Goal: Navigation & Orientation: Find specific page/section

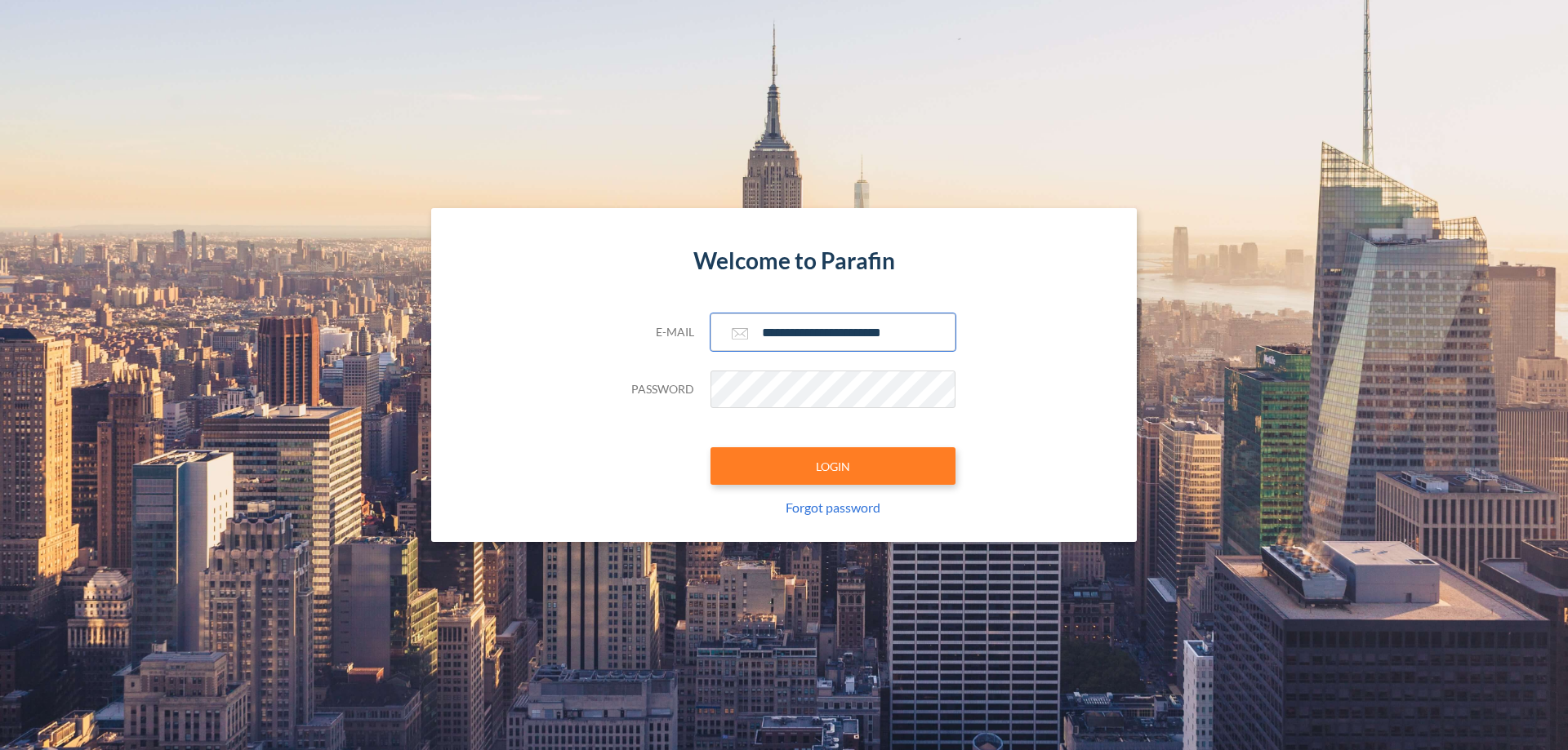
type input "**********"
click at [833, 466] on button "LOGIN" at bounding box center [832, 466] width 245 height 38
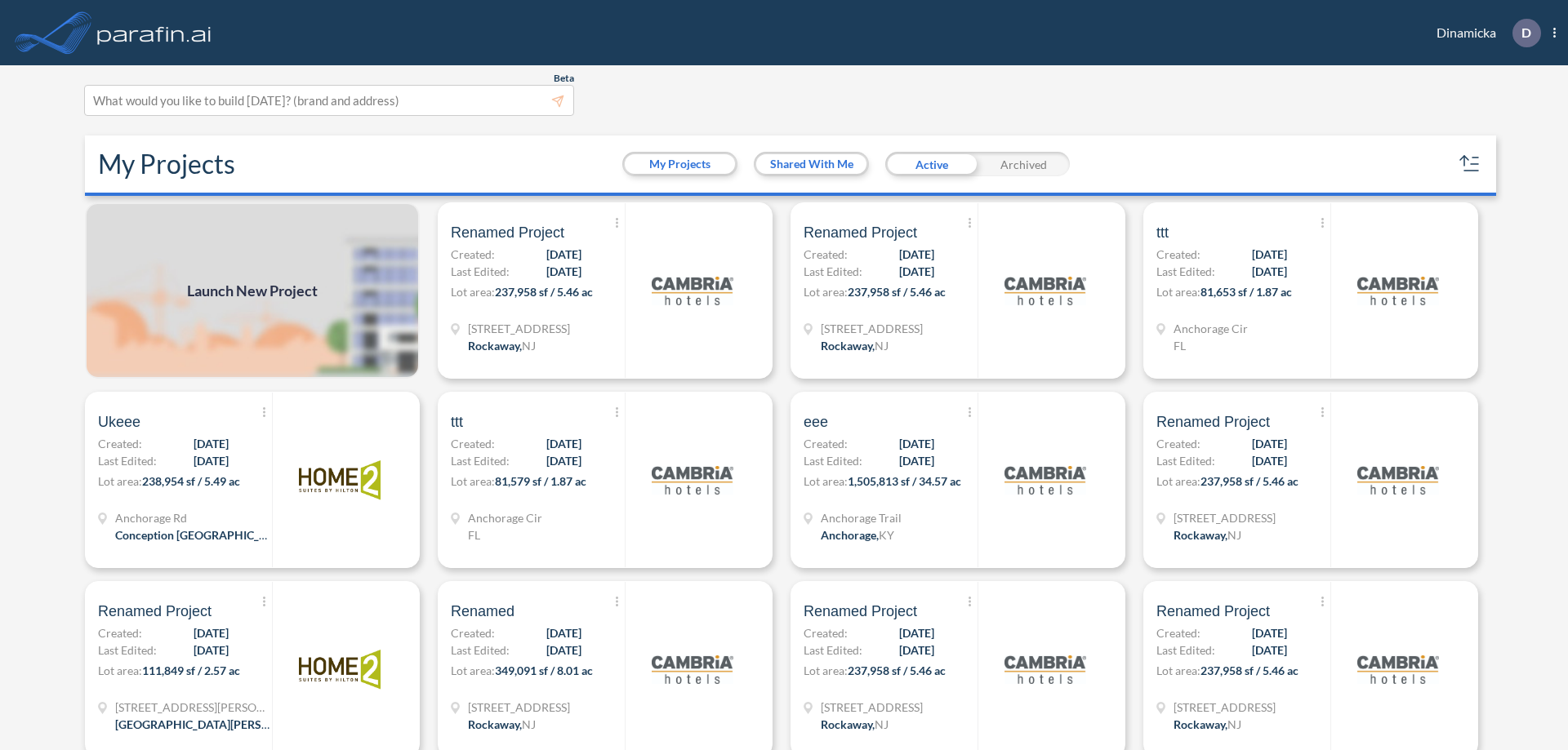
scroll to position [4, 0]
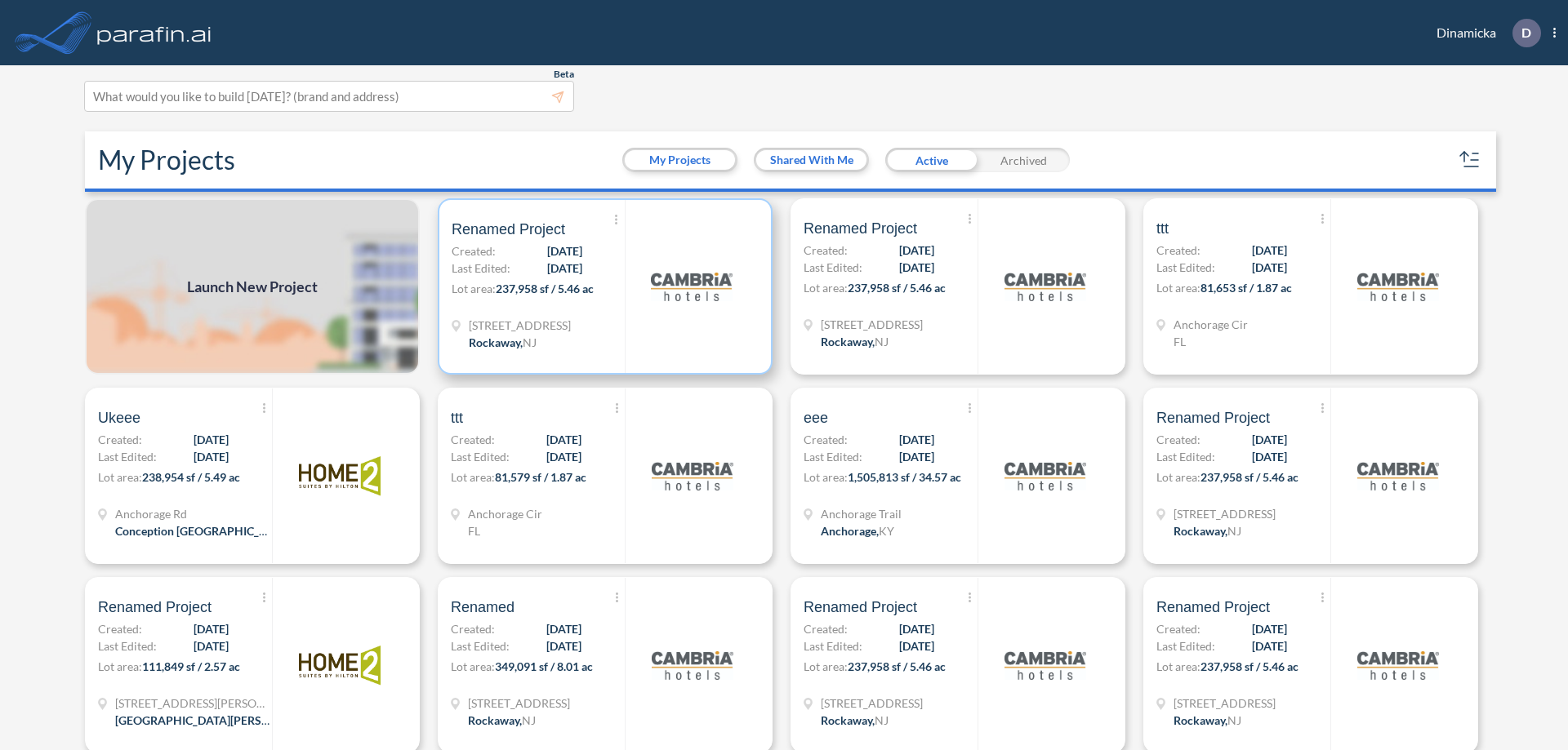
click at [602, 286] on p "Lot area: 237,958 sf / 5.46 ac" at bounding box center [538, 291] width 173 height 24
